Goal: Obtain resource: Download file/media

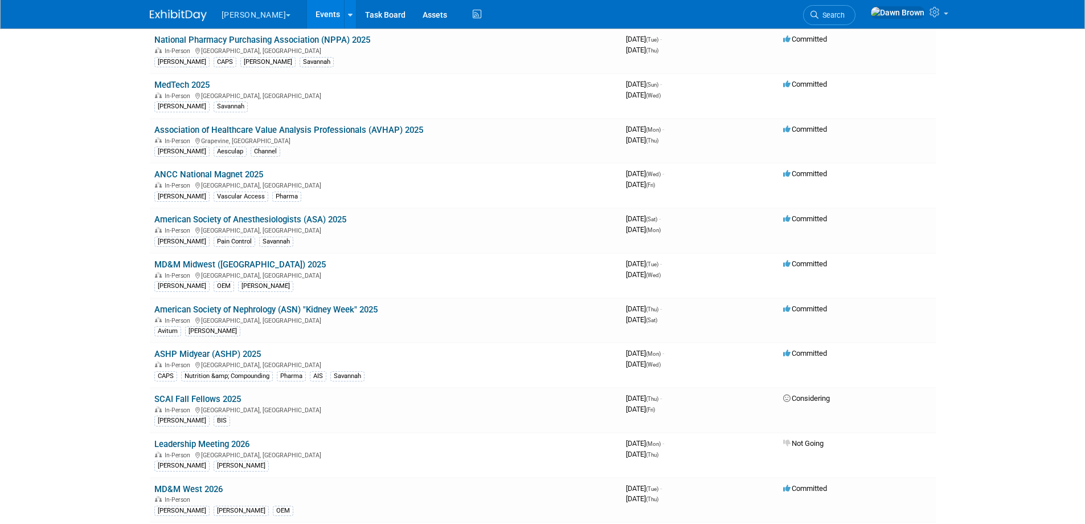
scroll to position [199, 0]
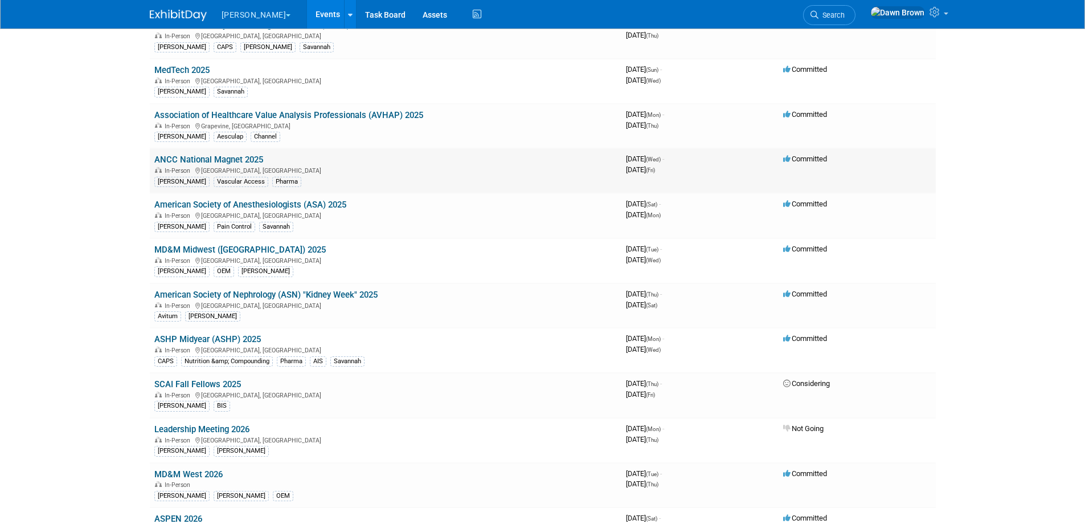
click at [236, 156] on link "ANCC National Magnet 2025" at bounding box center [208, 159] width 109 height 10
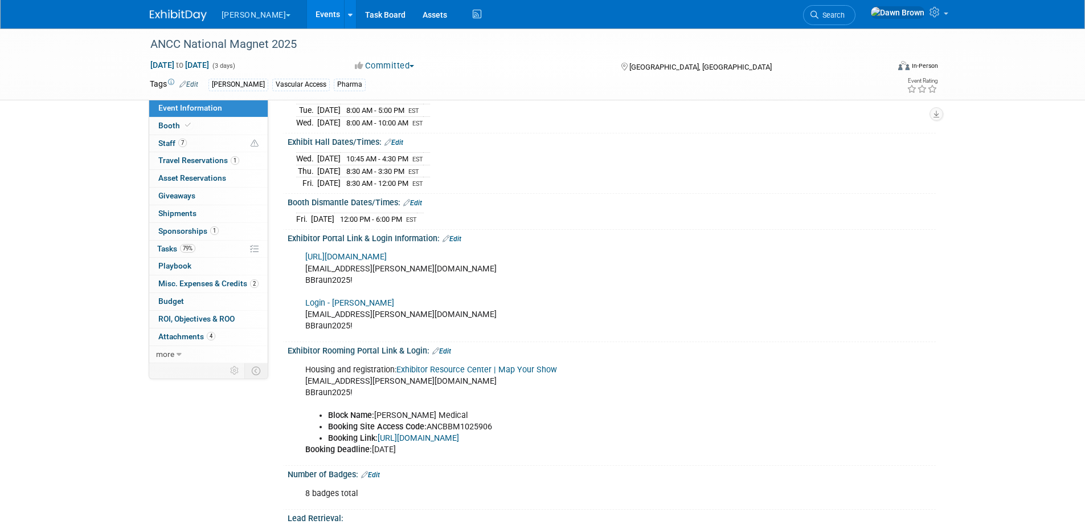
scroll to position [128, 0]
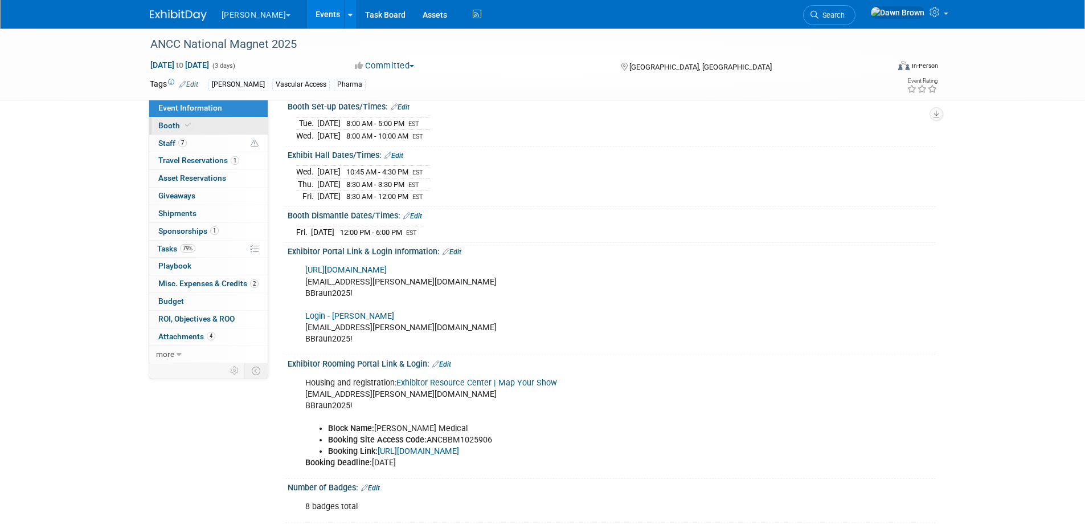
click at [171, 124] on span "Booth" at bounding box center [175, 125] width 35 height 9
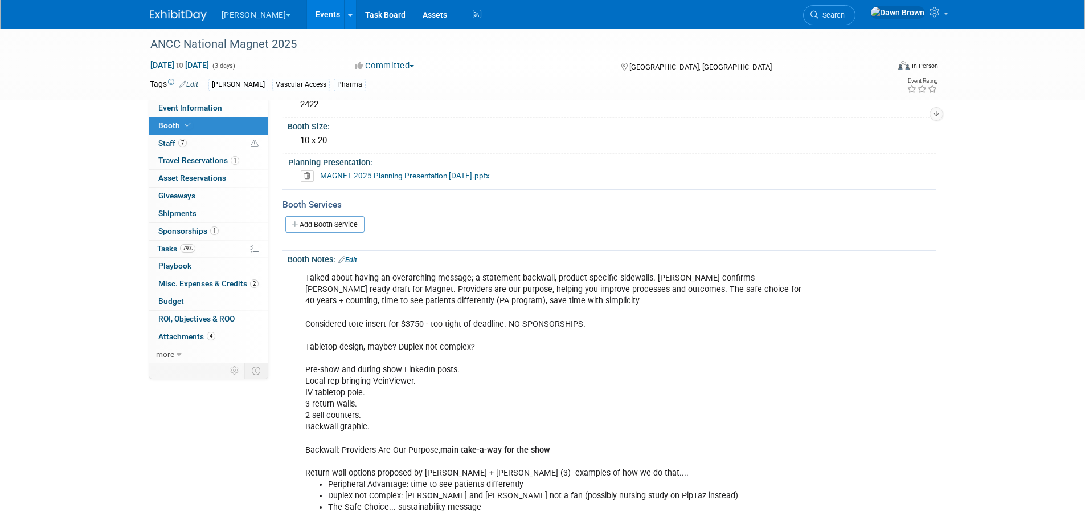
scroll to position [0, 0]
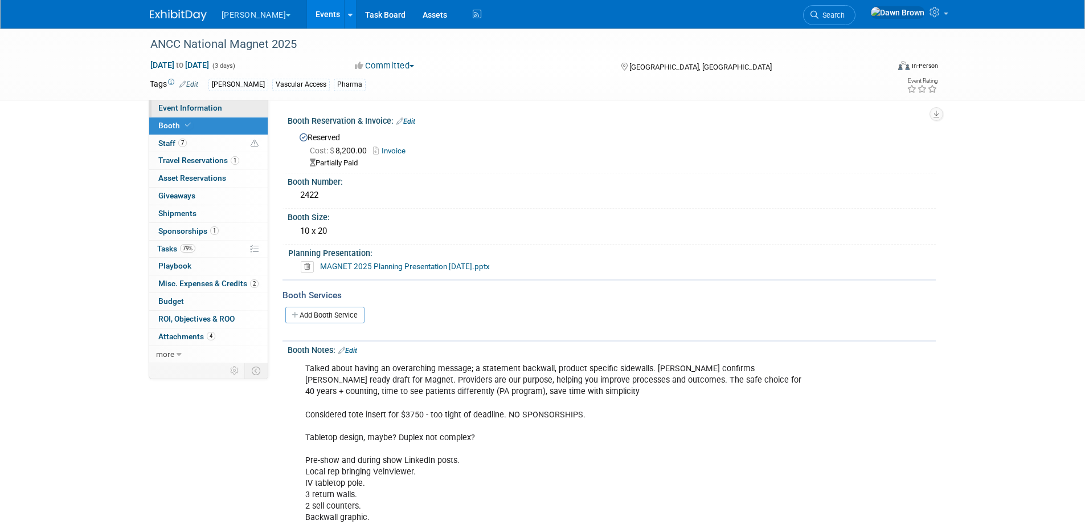
click at [193, 104] on span "Event Information" at bounding box center [190, 107] width 64 height 9
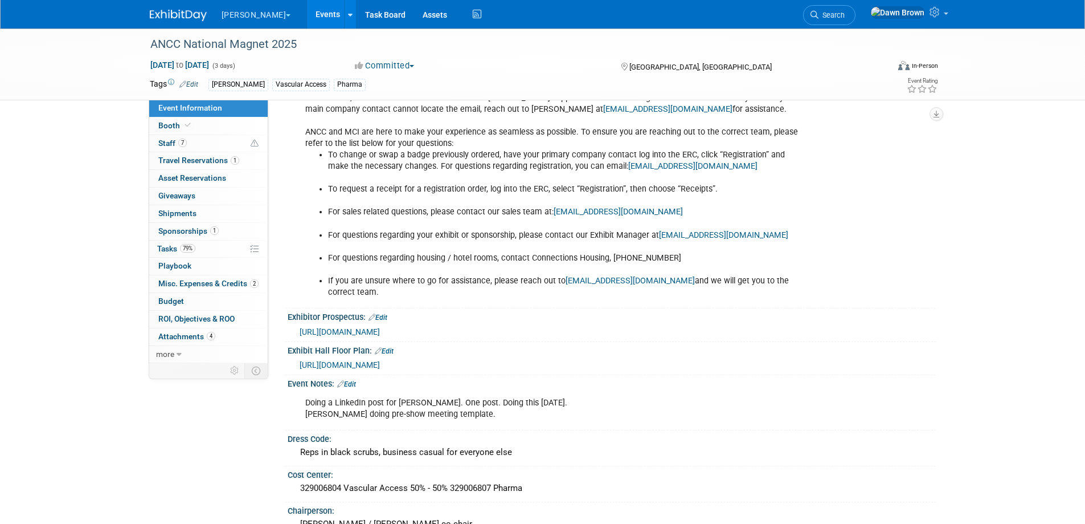
scroll to position [712, 0]
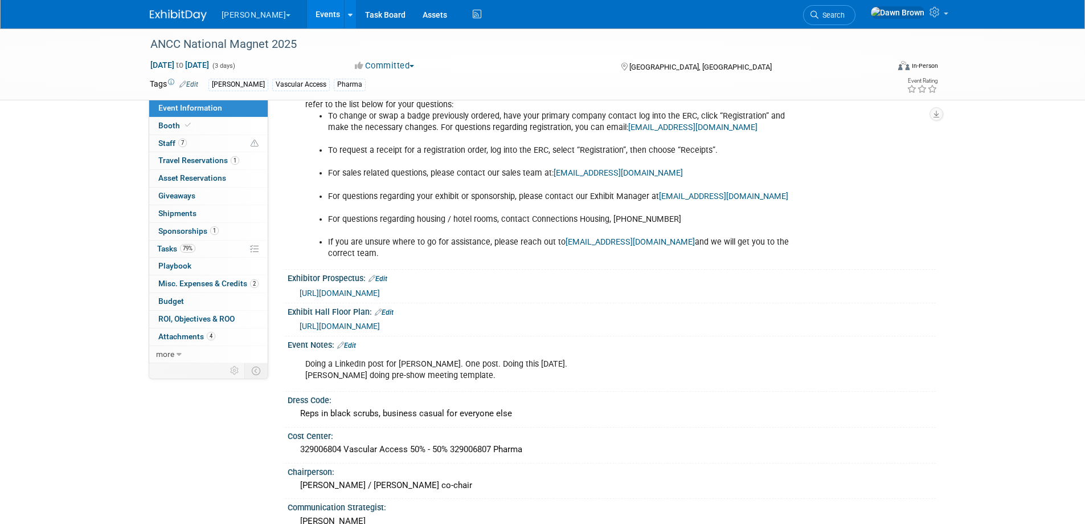
click at [380, 325] on span "https://ancc25.mapyourshow.com/8_0/exhview/index.cfm" at bounding box center [340, 325] width 80 height 9
click at [307, 11] on link "Events" at bounding box center [328, 14] width 42 height 28
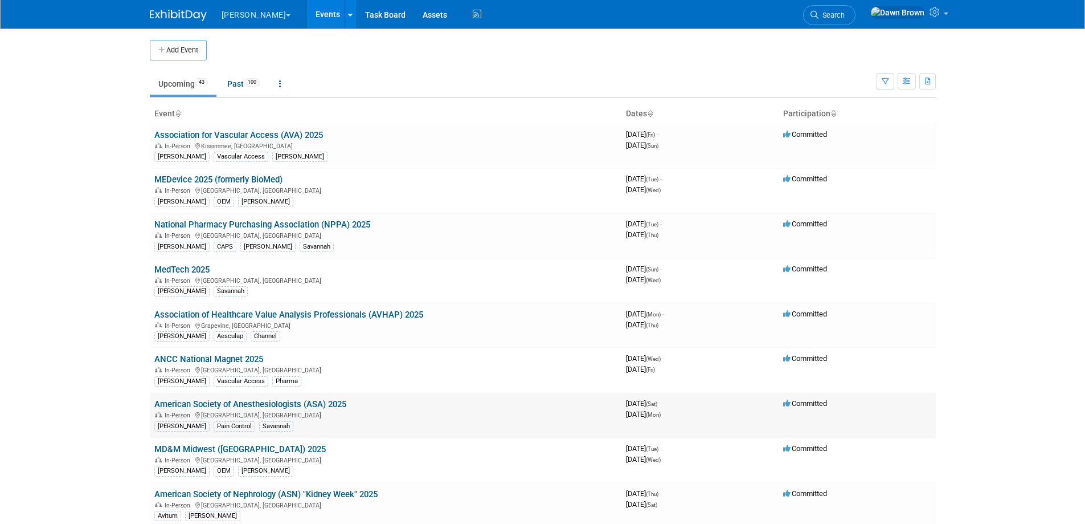
click at [295, 400] on link "American Society of Anesthesiologists (ASA) 2025" at bounding box center [250, 404] width 192 height 10
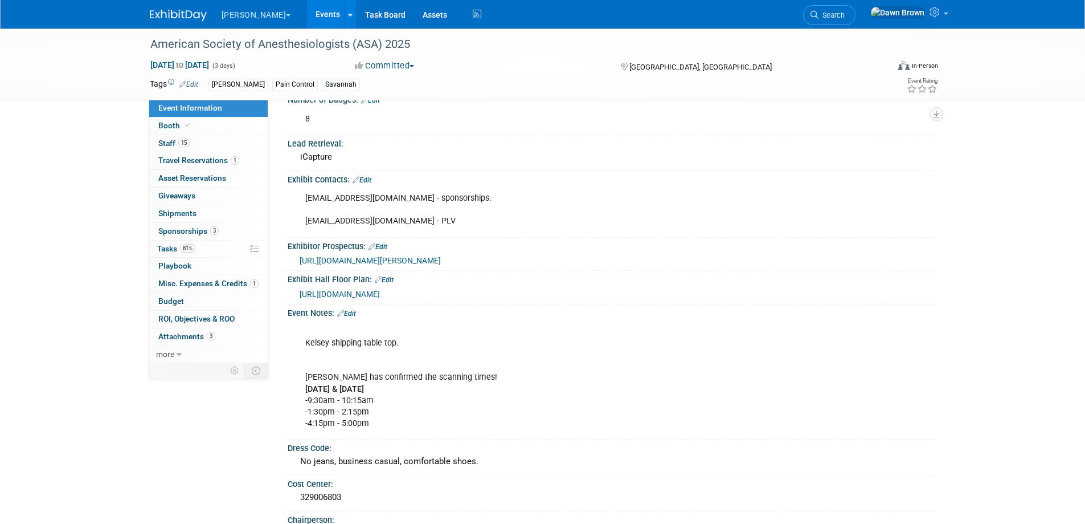
scroll to position [555, 0]
click at [368, 289] on span "https://anes2025.mapyourshow.com/8_0/exhview/index.cfm" at bounding box center [340, 293] width 80 height 9
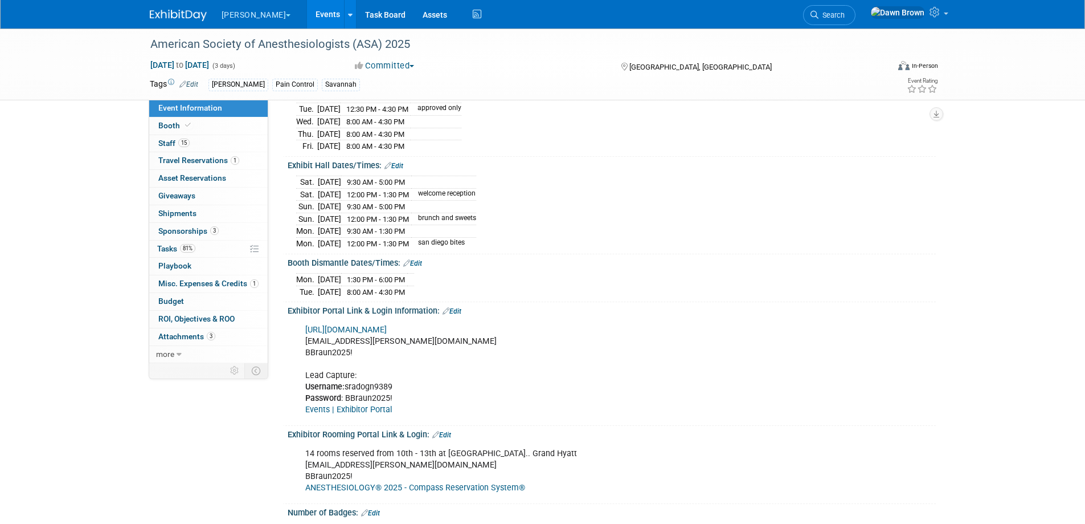
scroll to position [0, 0]
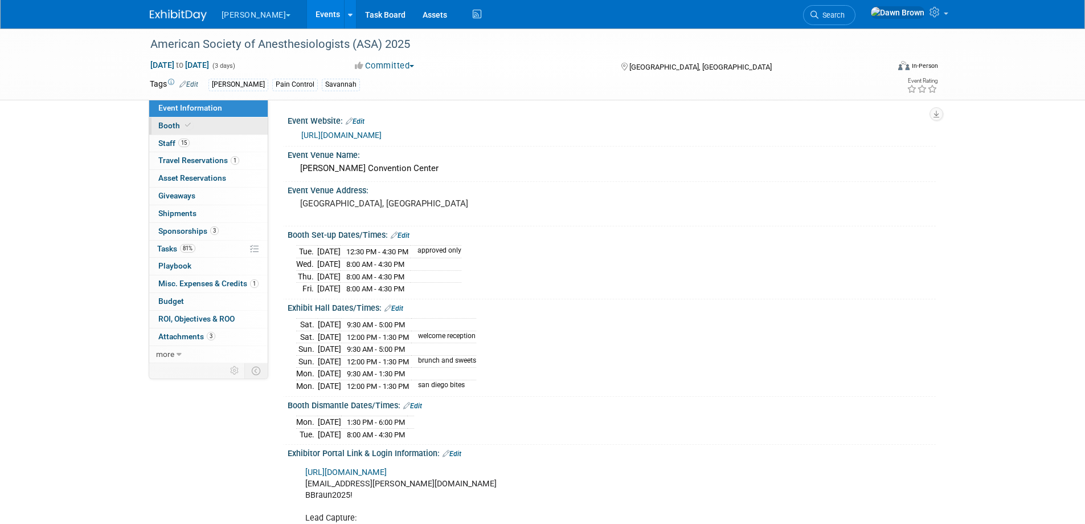
click at [171, 124] on span "Booth" at bounding box center [175, 125] width 35 height 9
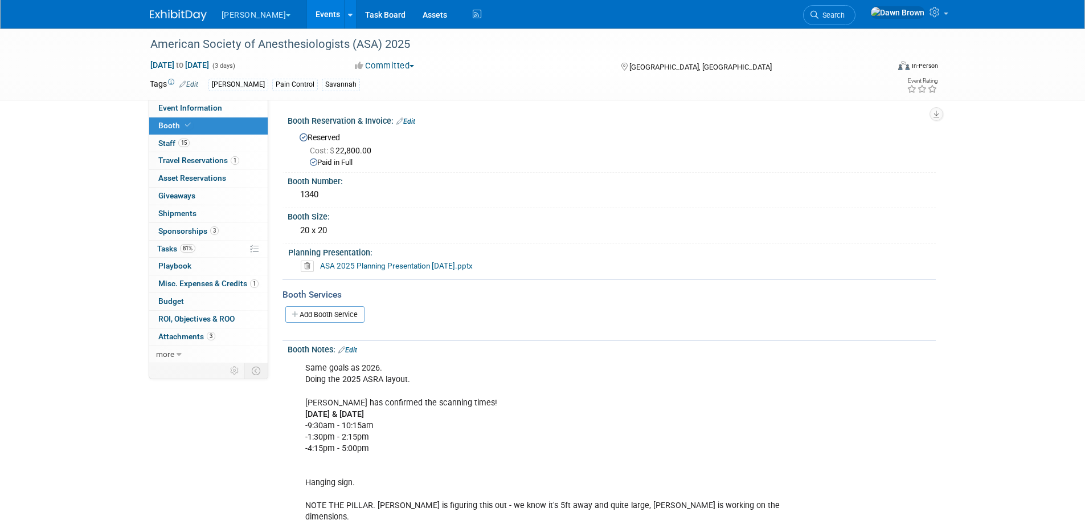
click at [346, 264] on link "ASA 2025 Planning Presentation 5-21-25.pptx" at bounding box center [396, 265] width 153 height 9
click at [307, 12] on link "Events" at bounding box center [328, 14] width 42 height 28
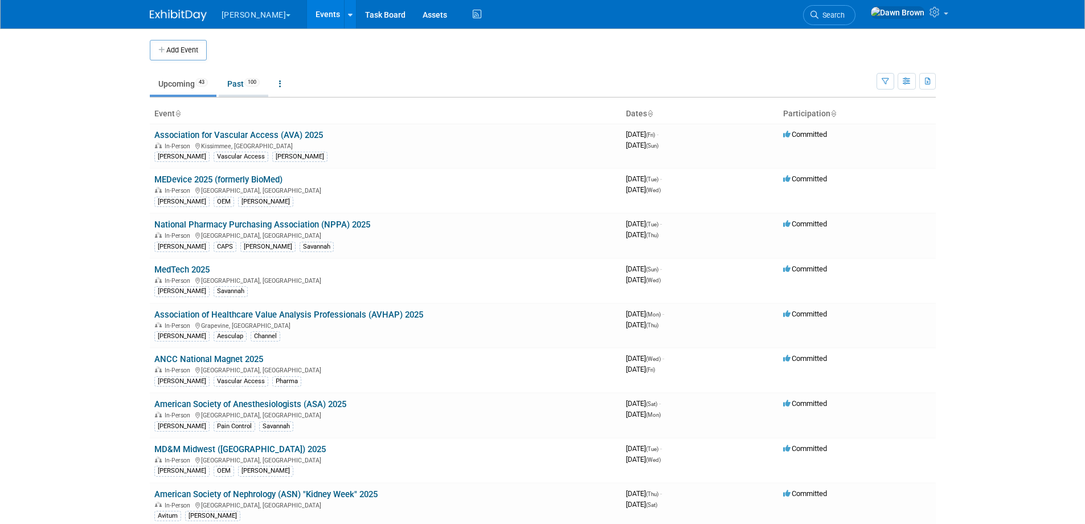
click at [242, 85] on link "Past 100" at bounding box center [244, 84] width 50 height 22
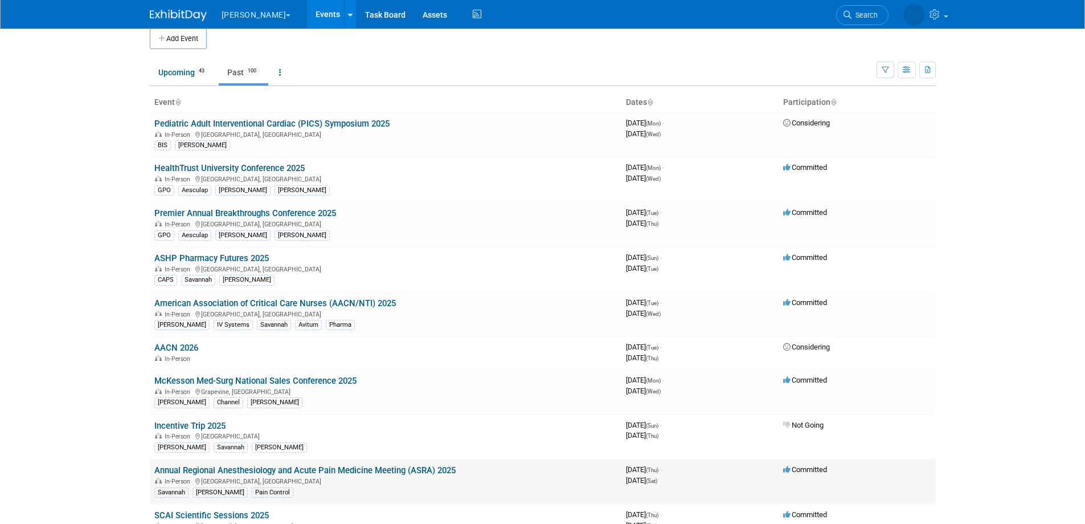
scroll to position [14, 0]
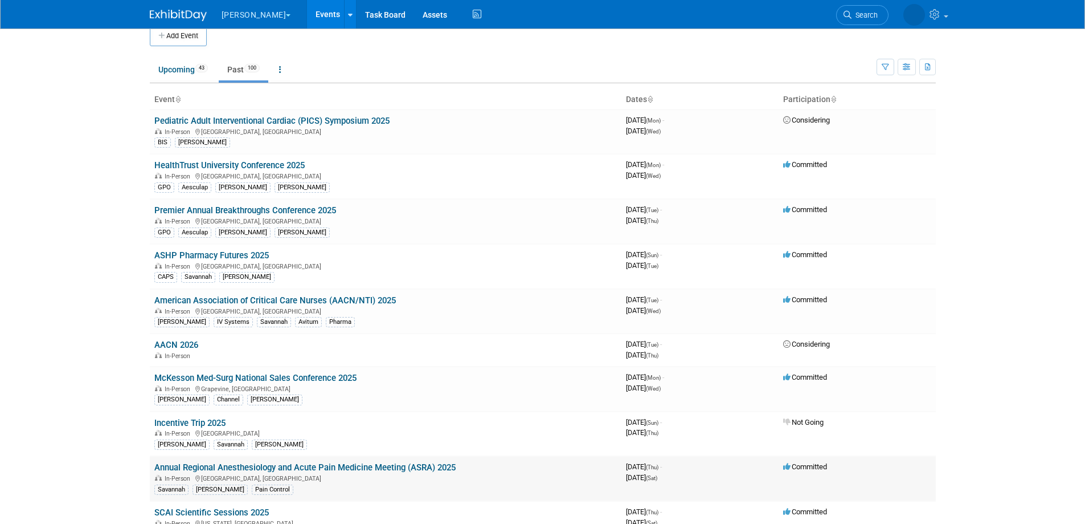
click at [370, 468] on link "Annual Regional Anesthesiology and Acute Pain Medicine Meeting (ASRA) 2025" at bounding box center [304, 467] width 301 height 10
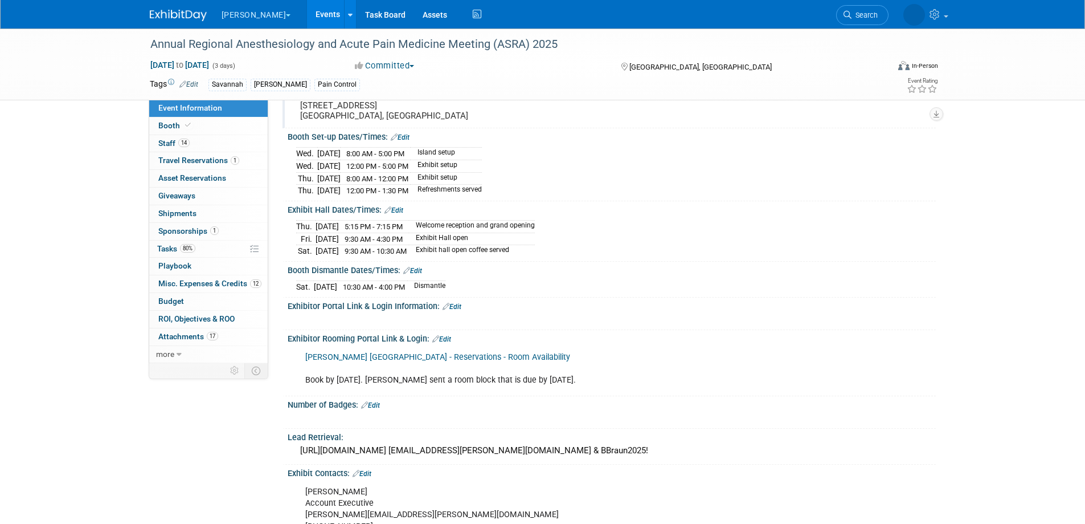
scroll to position [114, 0]
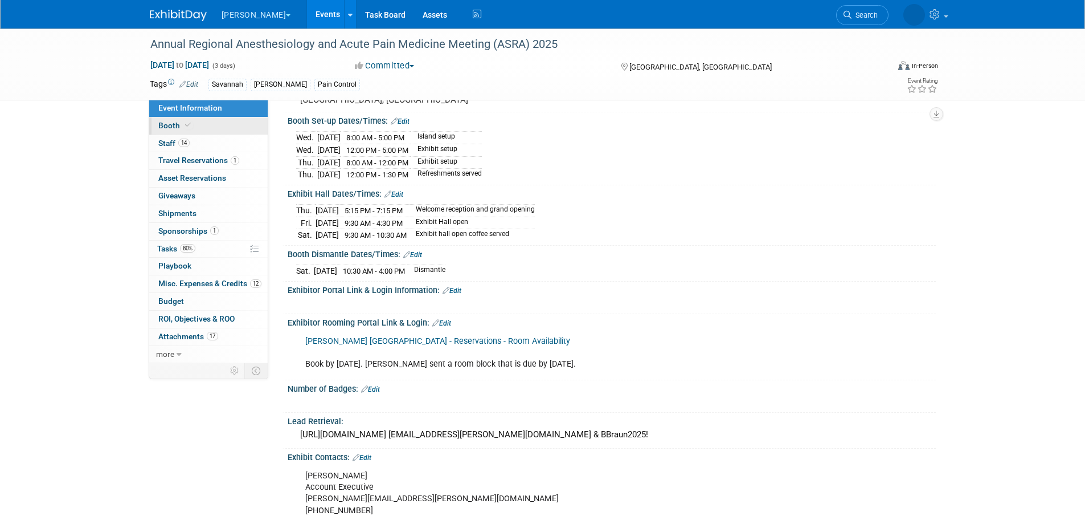
click at [172, 120] on link "Booth" at bounding box center [208, 125] width 119 height 17
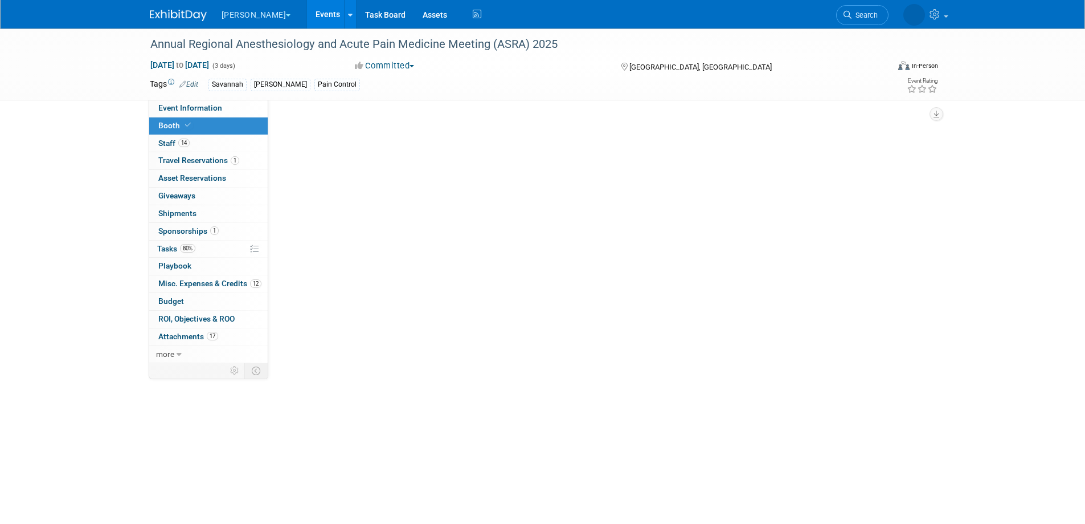
scroll to position [0, 0]
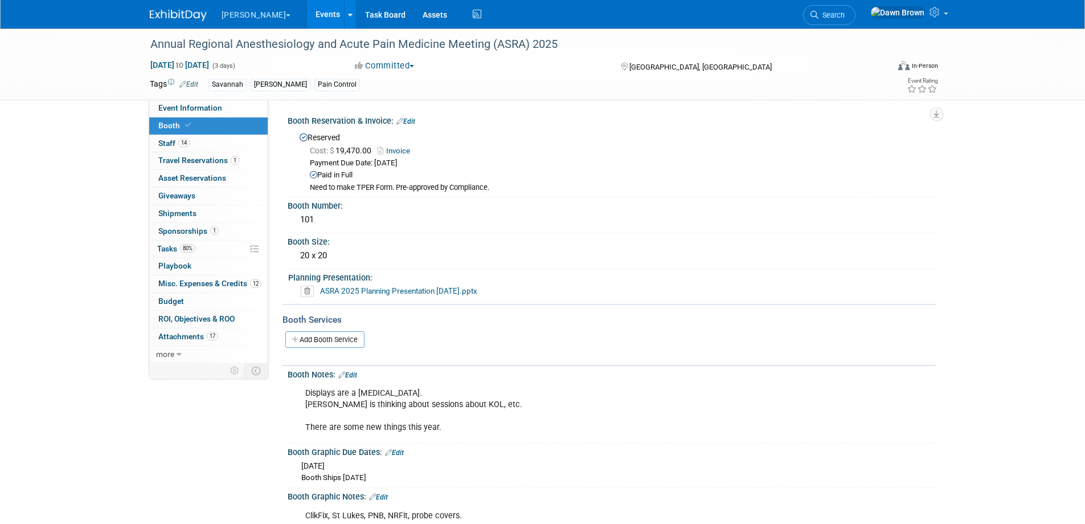
click at [334, 288] on link "ASRA 2025 Planning Presentation [DATE].pptx" at bounding box center [398, 290] width 157 height 9
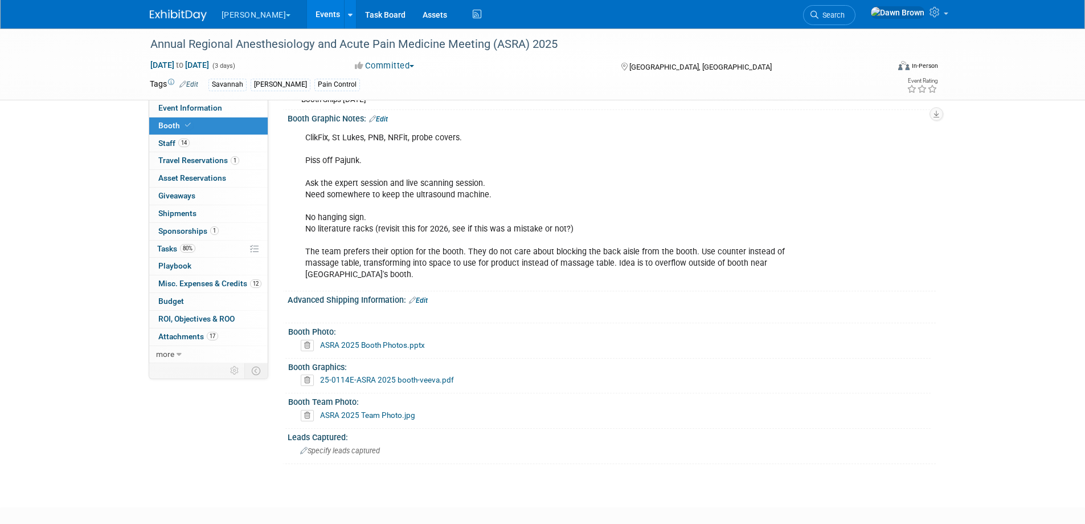
scroll to position [440, 0]
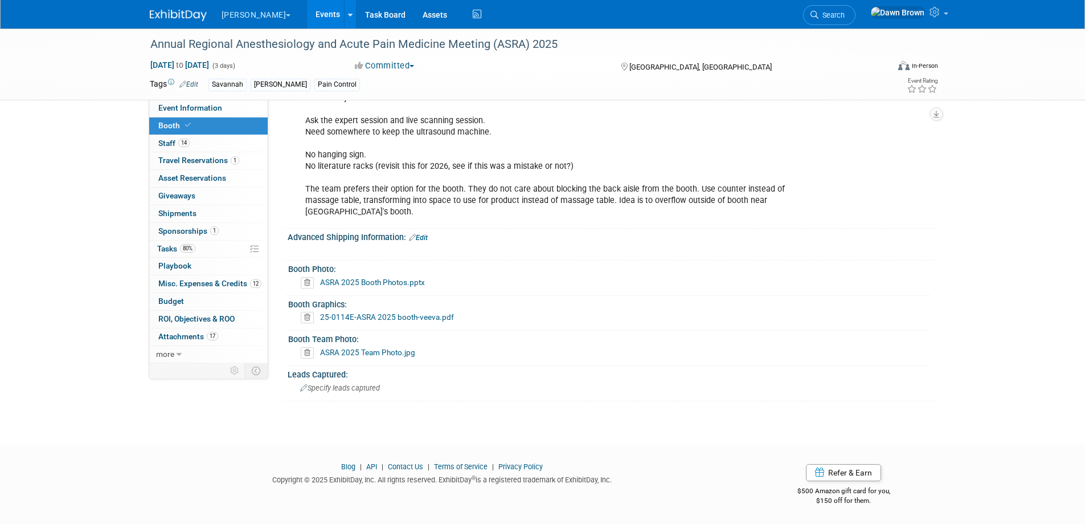
click at [393, 281] on link "ASRA 2025 Booth Photos.pptx" at bounding box center [372, 281] width 105 height 9
